Goal: Information Seeking & Learning: Learn about a topic

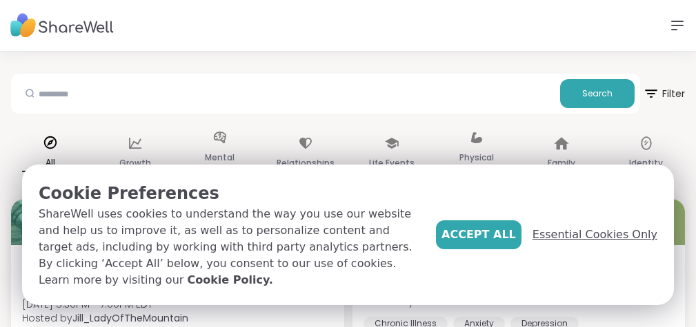
click at [573, 243] on span "Essential Cookies Only" at bounding box center [594, 235] width 125 height 17
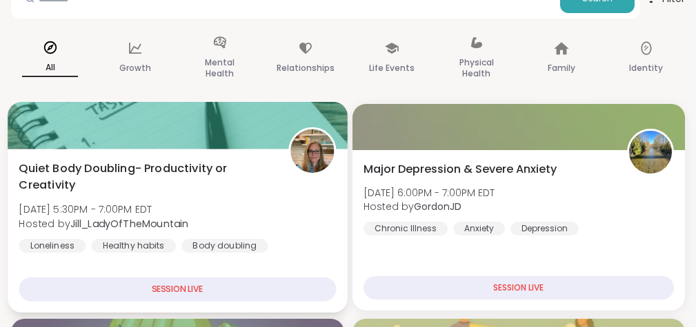
scroll to position [96, 0]
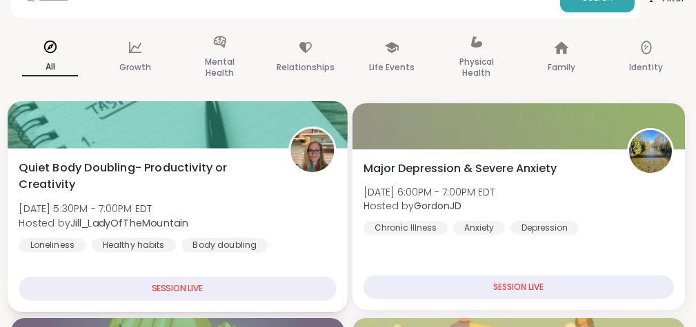
click at [211, 239] on div "Body doubling" at bounding box center [224, 246] width 86 height 14
click at [188, 239] on div "Body doubling" at bounding box center [224, 246] width 86 height 14
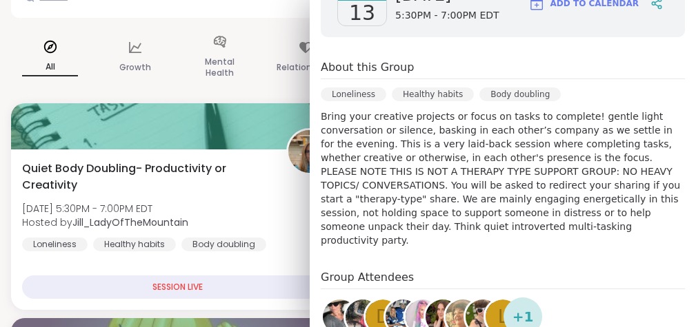
scroll to position [254, 0]
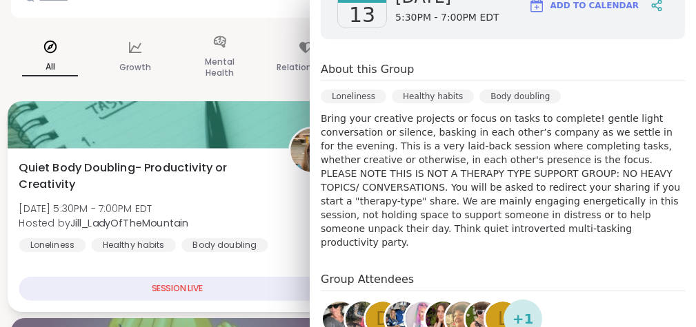
click at [183, 279] on div "SESSION LIVE" at bounding box center [177, 289] width 317 height 24
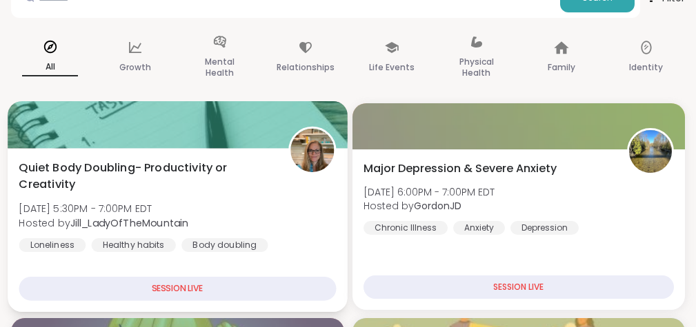
click at [183, 279] on div "SESSION LIVE" at bounding box center [177, 289] width 317 height 24
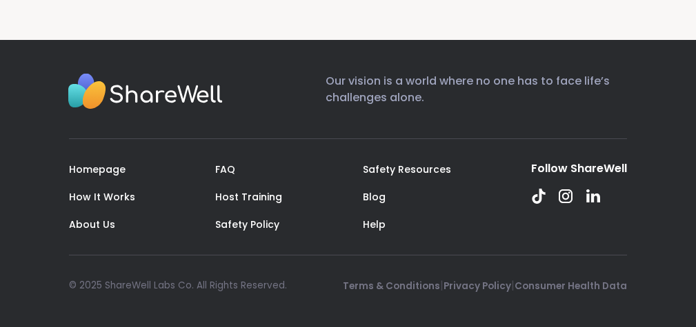
scroll to position [4305, 0]
click at [105, 204] on link "How It Works" at bounding box center [102, 197] width 66 height 14
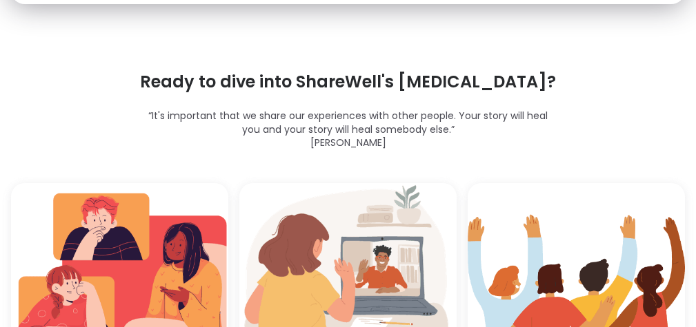
scroll to position [3366, 0]
